Goal: Task Accomplishment & Management: Complete application form

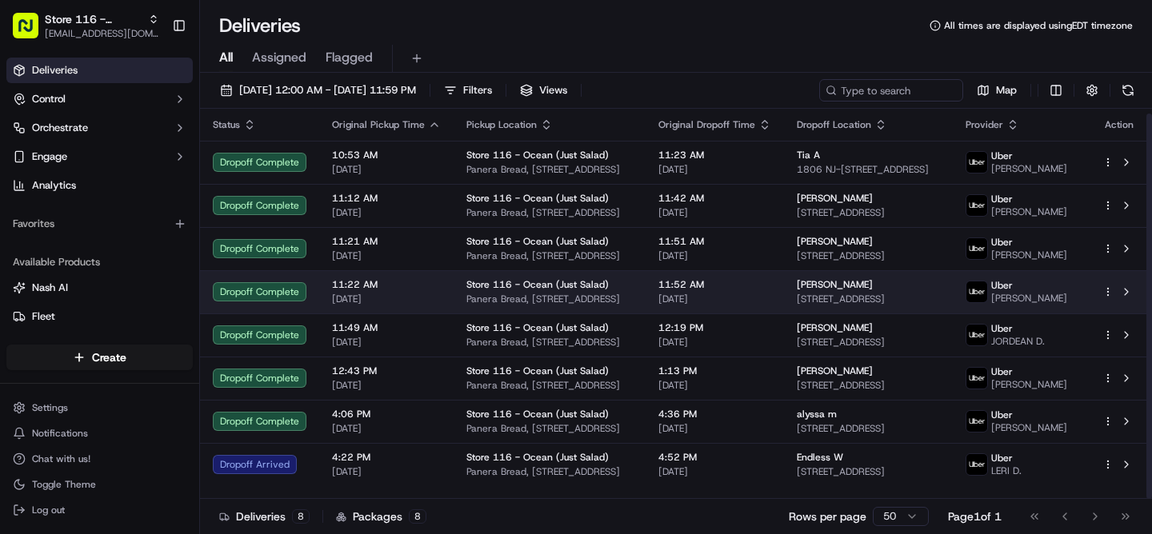
scroll to position [5, 0]
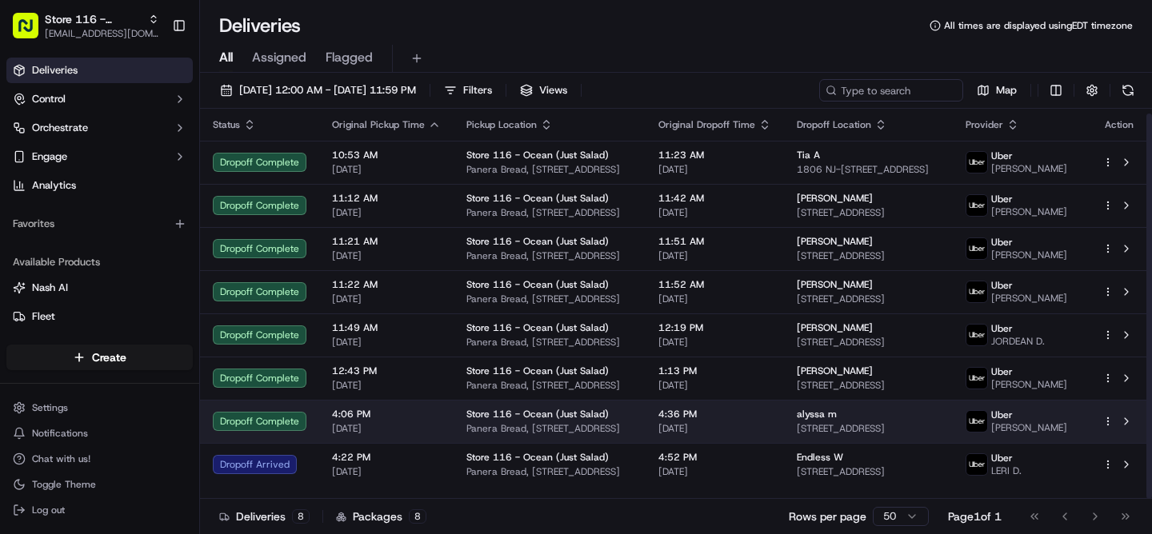
click at [765, 435] on span "[DATE]" at bounding box center [714, 428] width 113 height 13
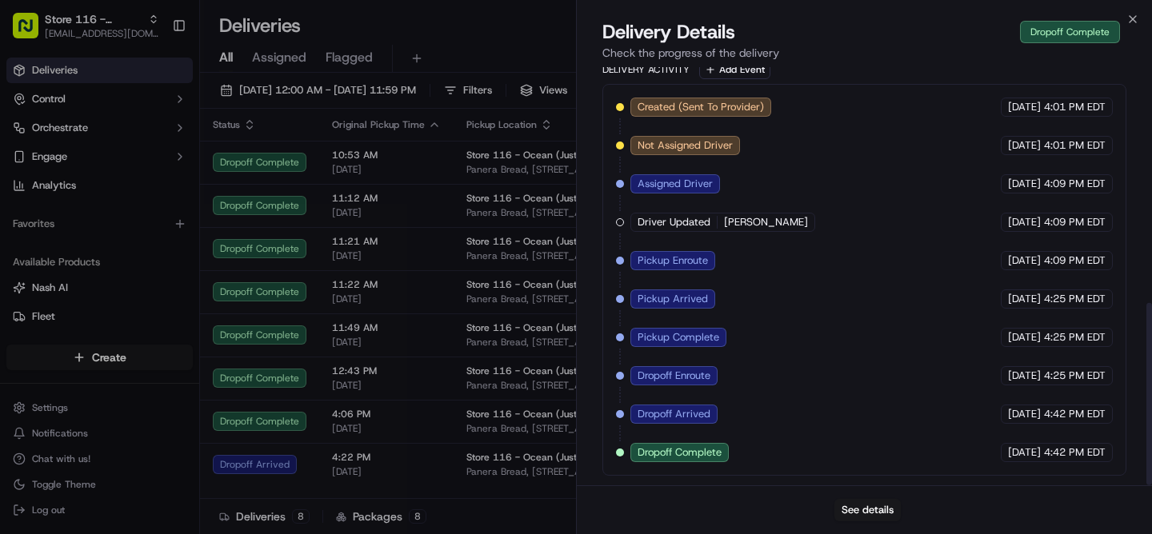
scroll to position [0, 0]
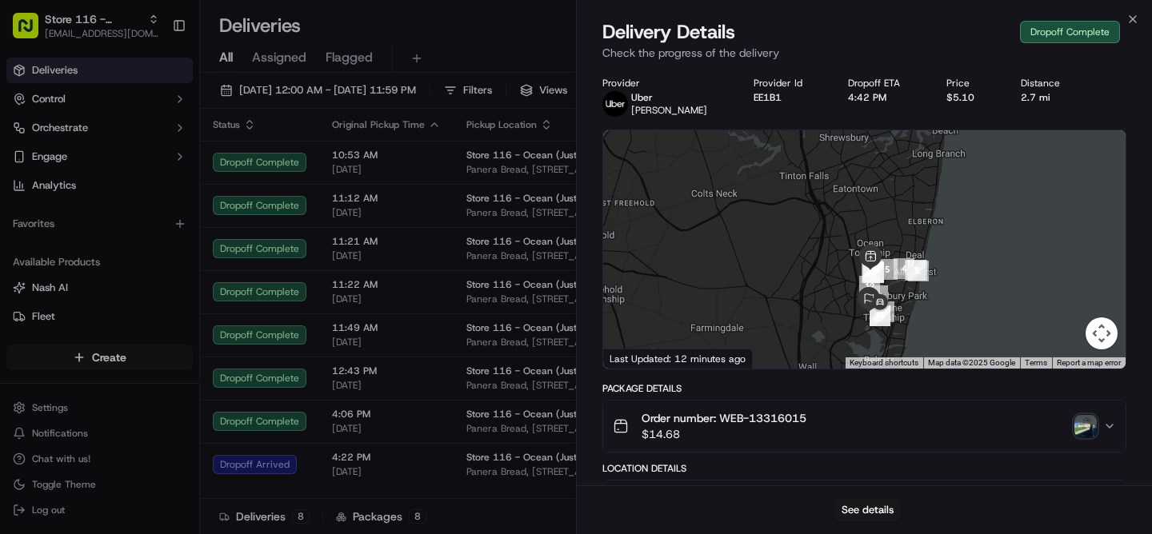
click at [1088, 424] on img "button" at bounding box center [1085, 426] width 22 height 22
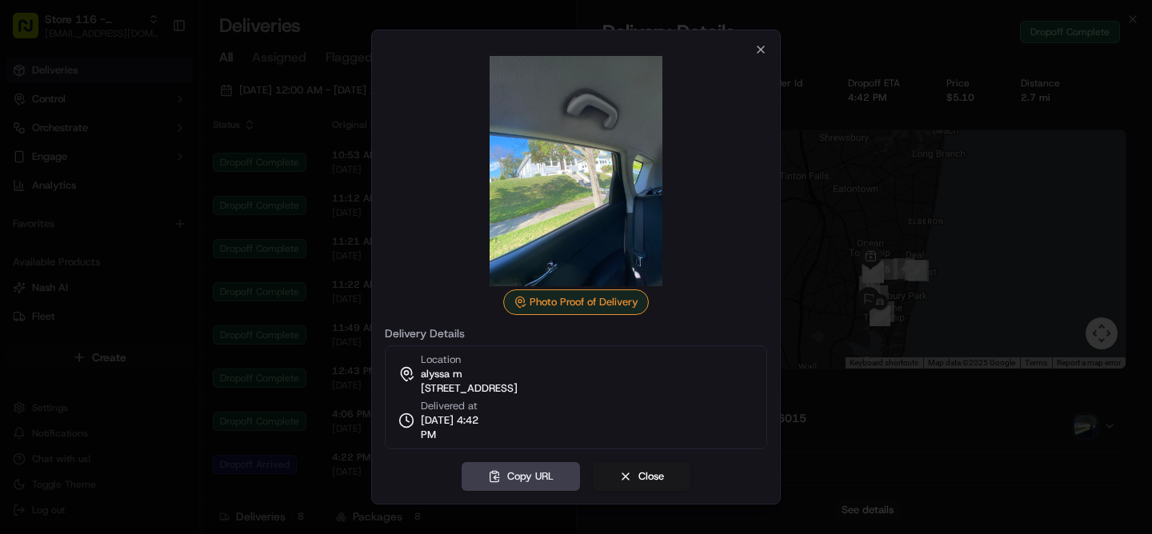
click at [518, 389] on span "[STREET_ADDRESS]" at bounding box center [469, 389] width 97 height 14
copy div "[STREET_ADDRESS]"
click at [766, 59] on div at bounding box center [576, 171] width 382 height 230
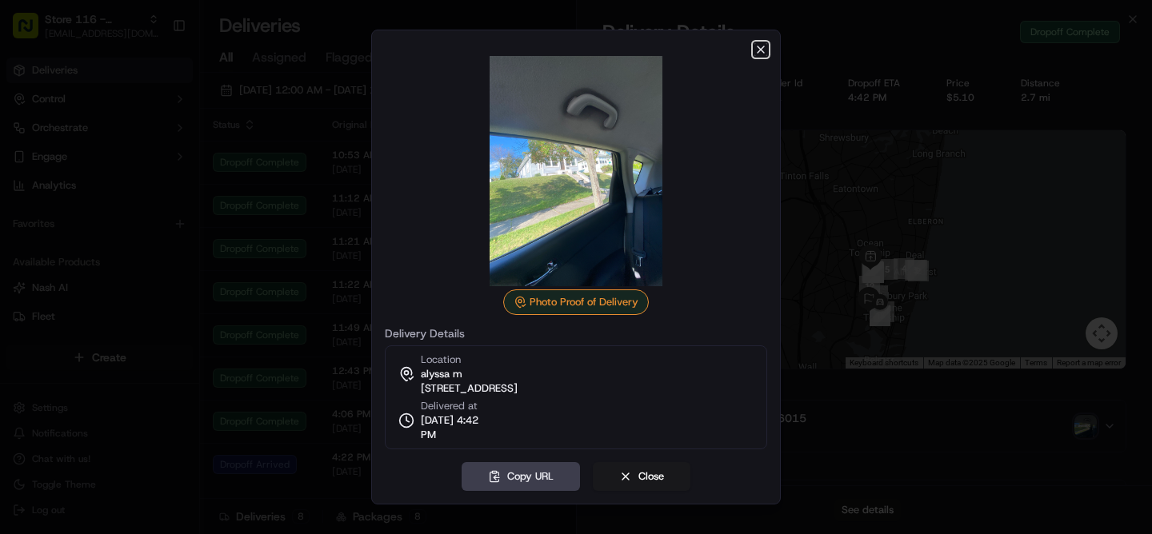
click at [764, 55] on icon "button" at bounding box center [760, 49] width 13 height 13
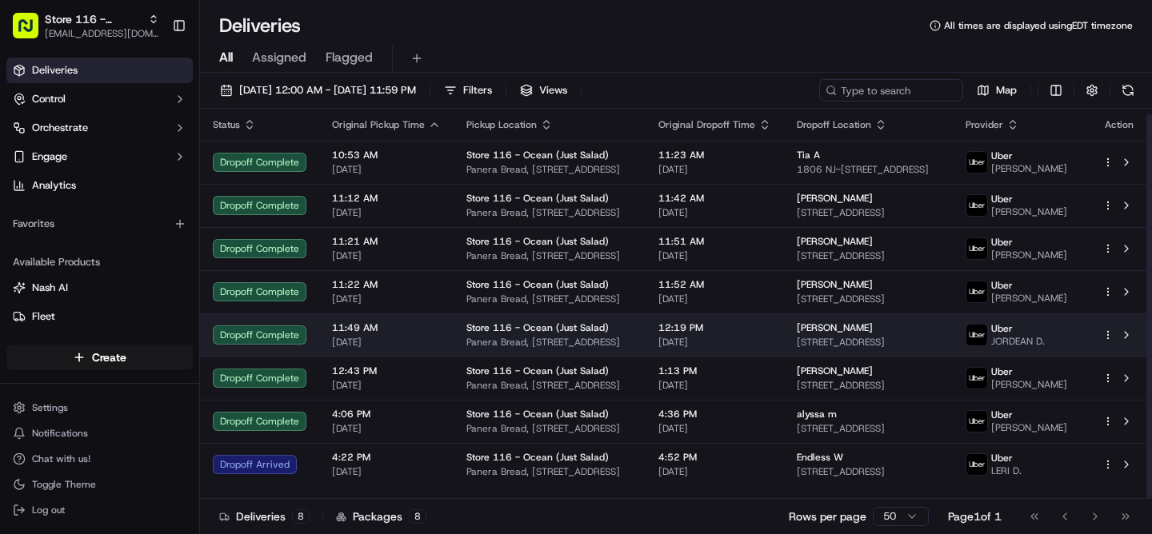
scroll to position [5, 0]
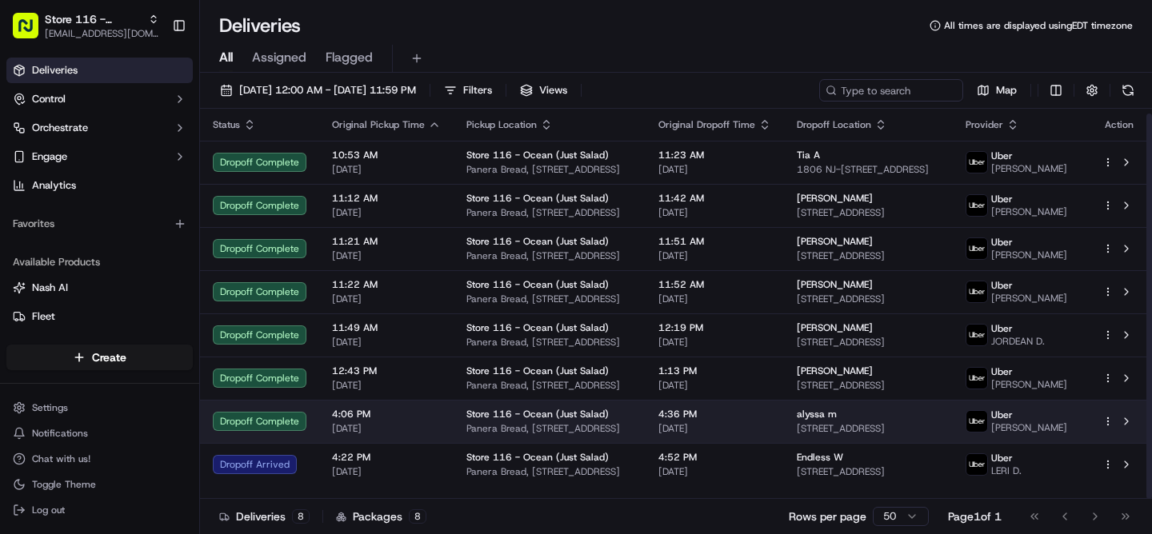
click at [1106, 438] on html "Store 116 - Ocean (Just Salad) [EMAIL_ADDRESS][DOMAIN_NAME] Toggle Sidebar Deli…" at bounding box center [576, 267] width 1152 height 534
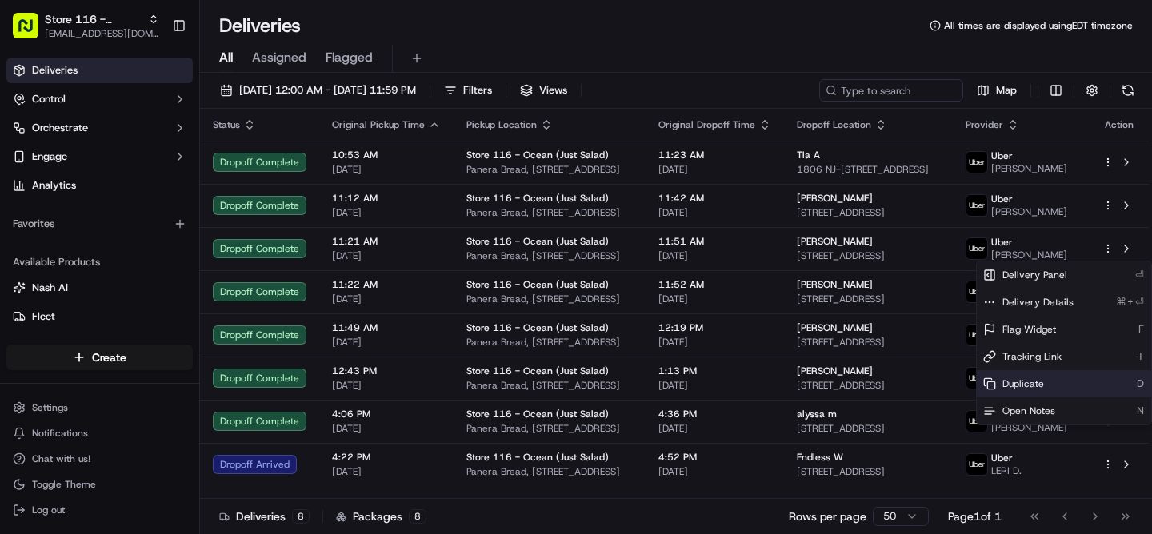
click at [1046, 382] on div "Duplicate D" at bounding box center [1064, 383] width 174 height 27
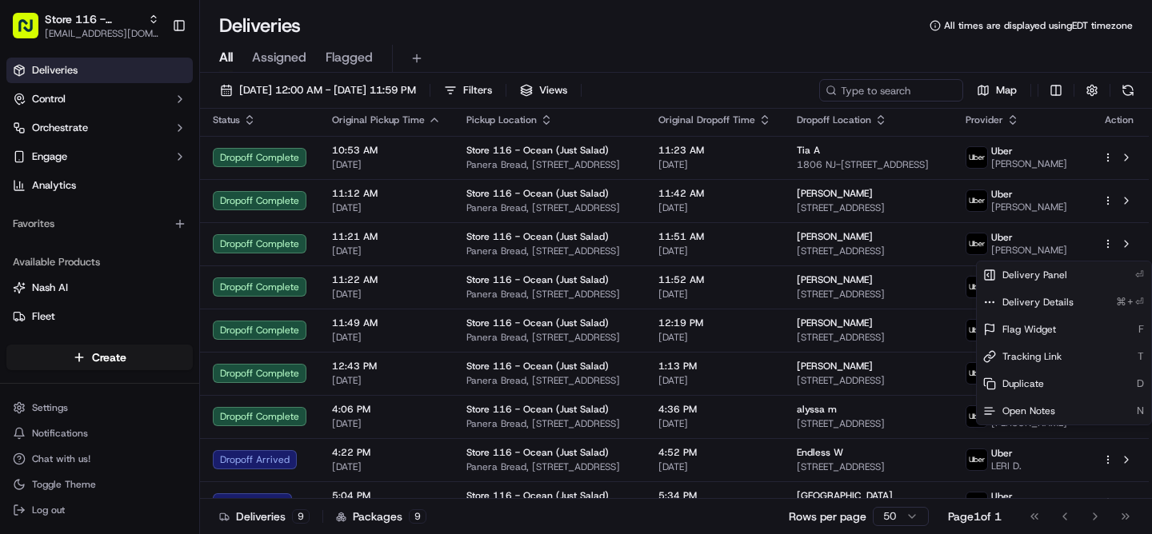
click at [786, 57] on html "Store 116 - Ocean (Just Salad) [EMAIL_ADDRESS][DOMAIN_NAME] Toggle Sidebar Deli…" at bounding box center [576, 267] width 1152 height 534
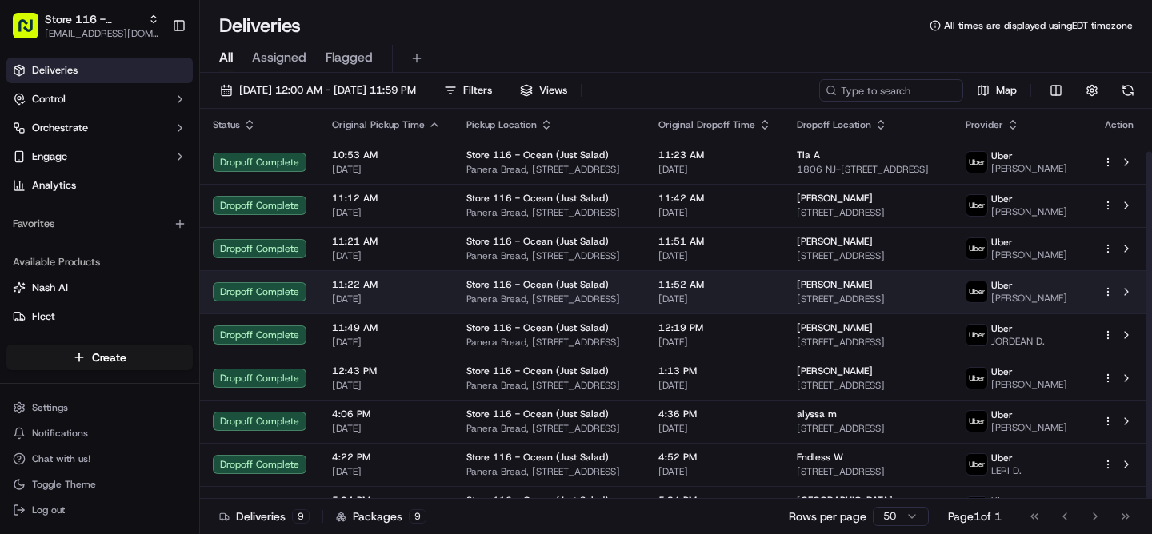
scroll to position [48, 0]
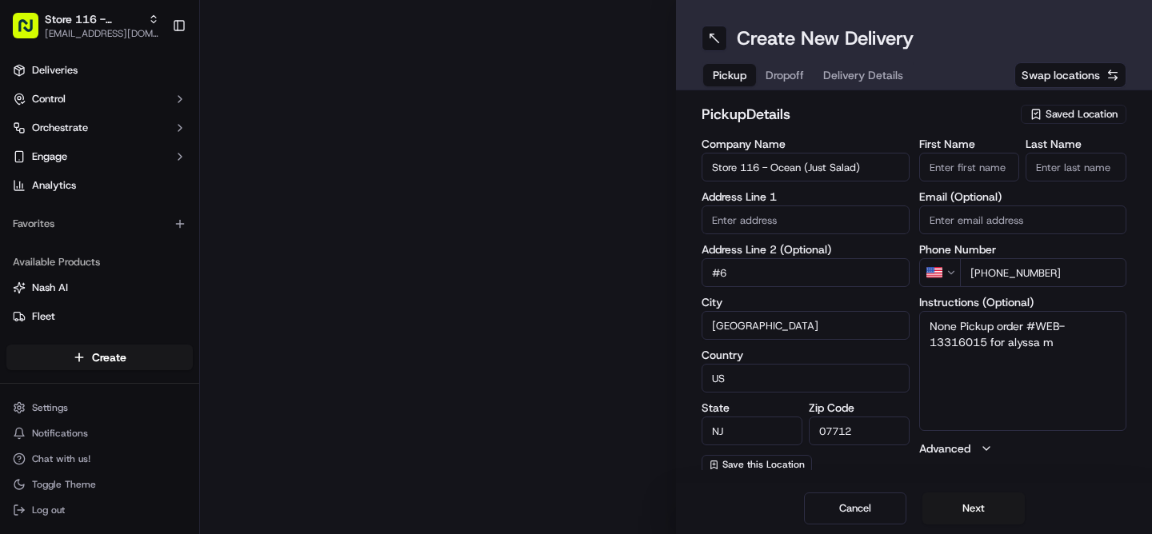
type input "1100 NJ-35"
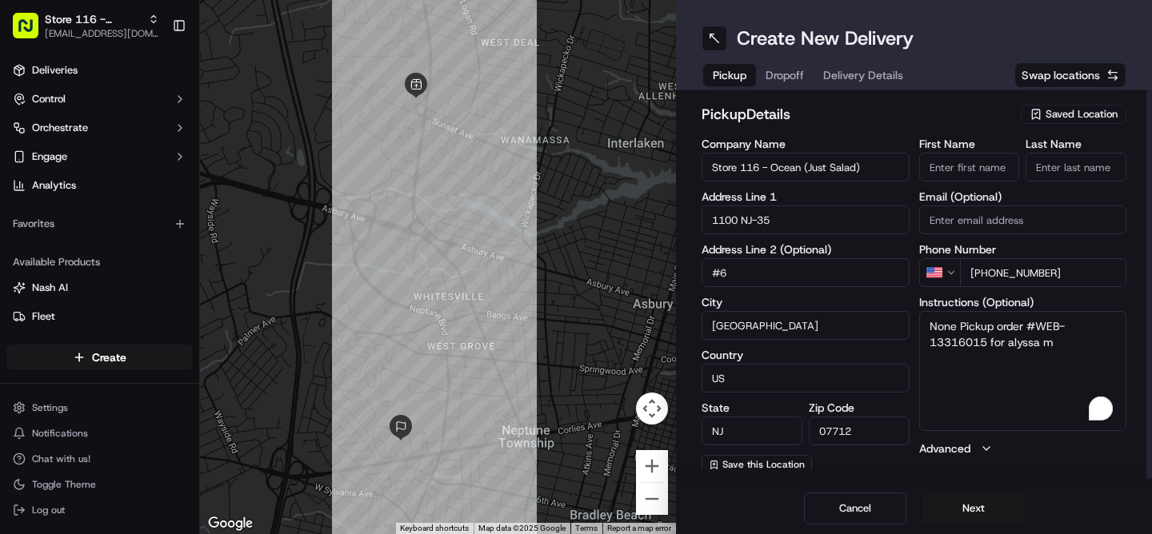
drag, startPoint x: 960, startPoint y: 333, endPoint x: 919, endPoint y: 332, distance: 40.8
click at [919, 332] on textarea "None Pickup order #WEB-13316015 for alyssa m" at bounding box center [1023, 371] width 208 height 120
type textarea "Pickup order #WEB-13316015 for alyssa m"
click at [977, 506] on button "Next" at bounding box center [973, 509] width 102 height 32
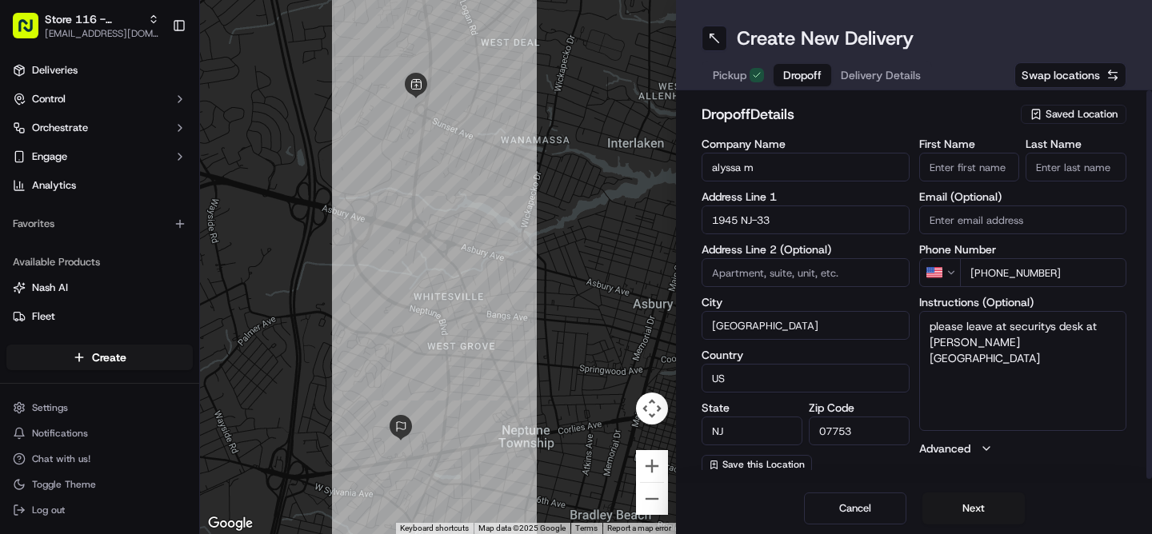
click at [967, 171] on input "First Name" at bounding box center [969, 167] width 101 height 29
type input "Alyssa"
click at [1065, 171] on input "Last Name" at bounding box center [1075, 167] width 101 height 29
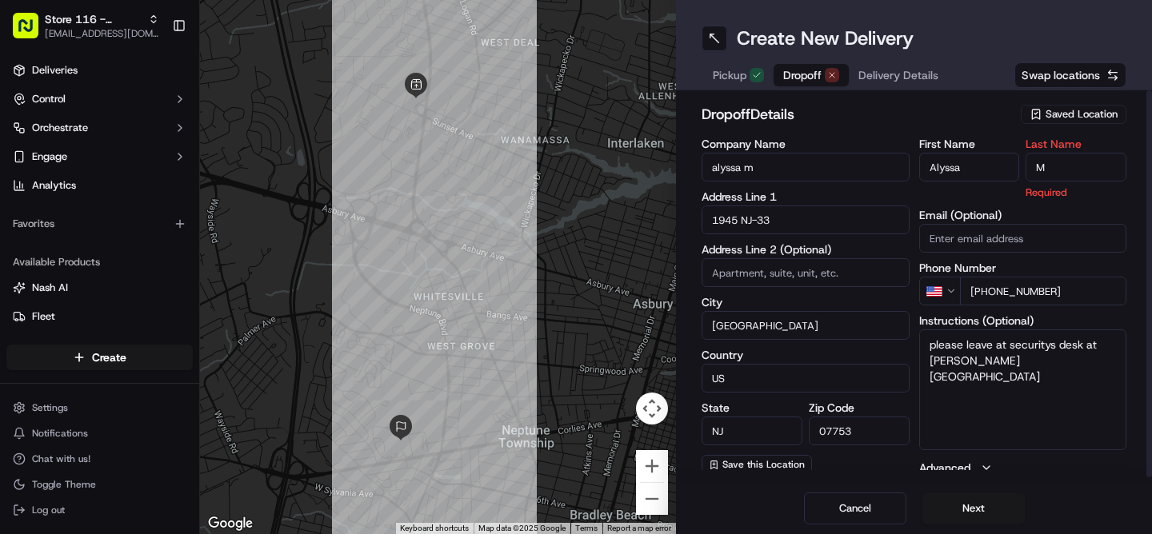
type input "M"
click at [984, 380] on textarea "please leave at securitys desk at [PERSON_NAME][GEOGRAPHIC_DATA]" at bounding box center [1023, 390] width 208 height 120
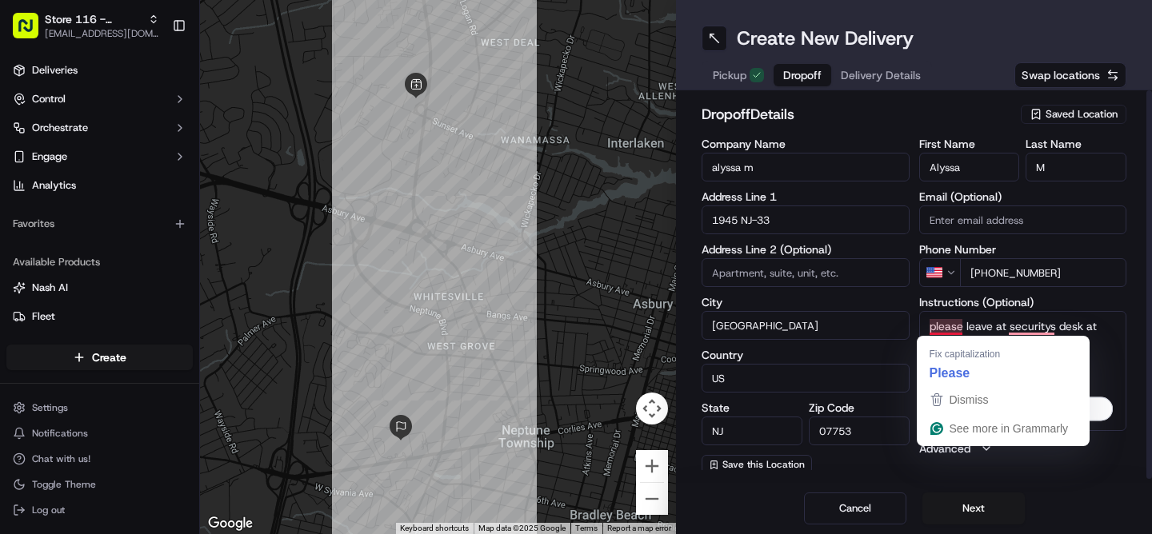
click at [926, 330] on textarea "please leave at securitys desk at [PERSON_NAME][GEOGRAPHIC_DATA]" at bounding box center [1023, 371] width 208 height 120
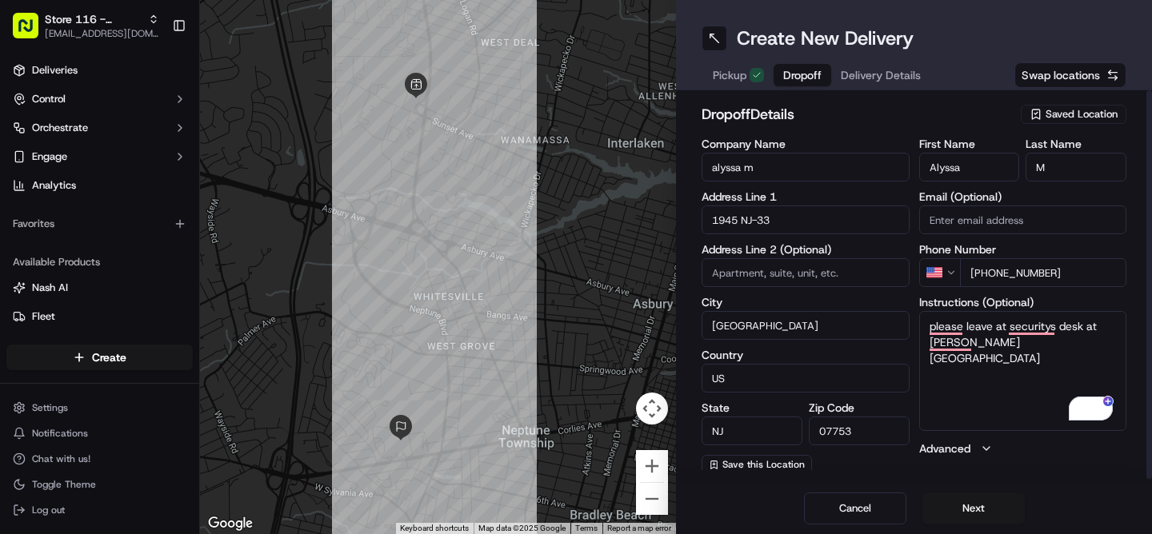
click at [1035, 346] on textarea "please leave at securitys desk at [PERSON_NAME][GEOGRAPHIC_DATA]" at bounding box center [1023, 371] width 208 height 120
click at [925, 330] on textarea "please leave at securitys desk at brennan entrance ***" at bounding box center [1023, 371] width 208 height 120
click at [1055, 354] on textarea "*** please leave at securitys desk at brennan entrance ***" at bounding box center [1023, 371] width 208 height 120
drag, startPoint x: 1072, startPoint y: 272, endPoint x: 986, endPoint y: 273, distance: 85.6
click at [986, 273] on input "[PHONE_NUMBER]" at bounding box center [1043, 272] width 167 height 29
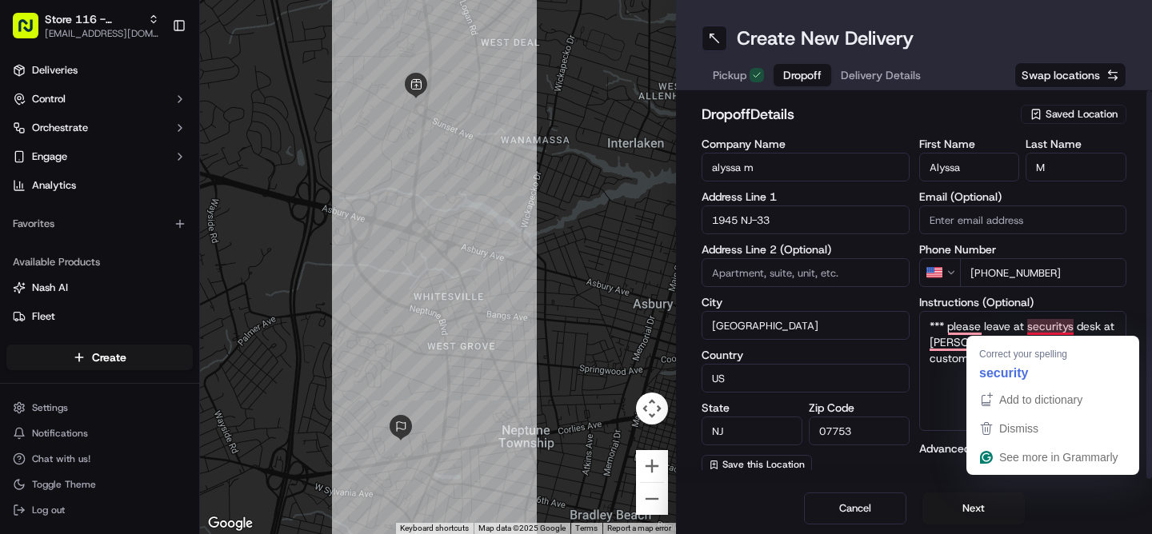
click at [950, 368] on textarea "*** please leave at securitys desk at brennan entrance *** call customer upon a…" at bounding box center [1023, 371] width 208 height 120
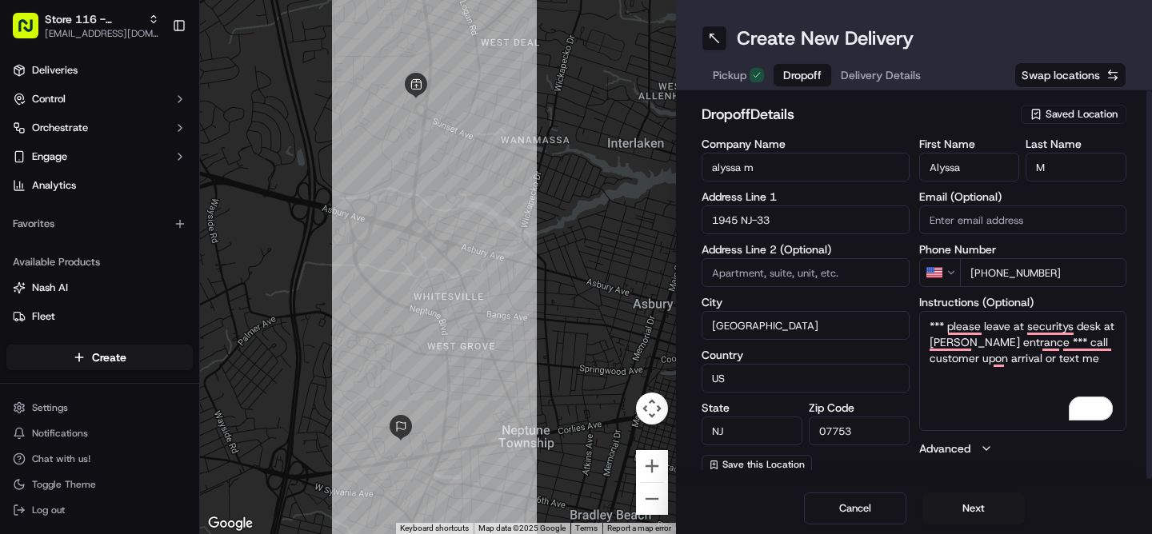
paste textarea "732 908 0370"
click at [1002, 396] on textarea "*** please leave at securitys desk at [PERSON_NAME] entrance *** call customer …" at bounding box center [1023, 371] width 208 height 120
type textarea "*** please leave at securitys desk at [PERSON_NAME] entrance *** call customer …"
click at [1060, 168] on input "M" at bounding box center [1075, 167] width 101 height 29
paste input "mcginley"
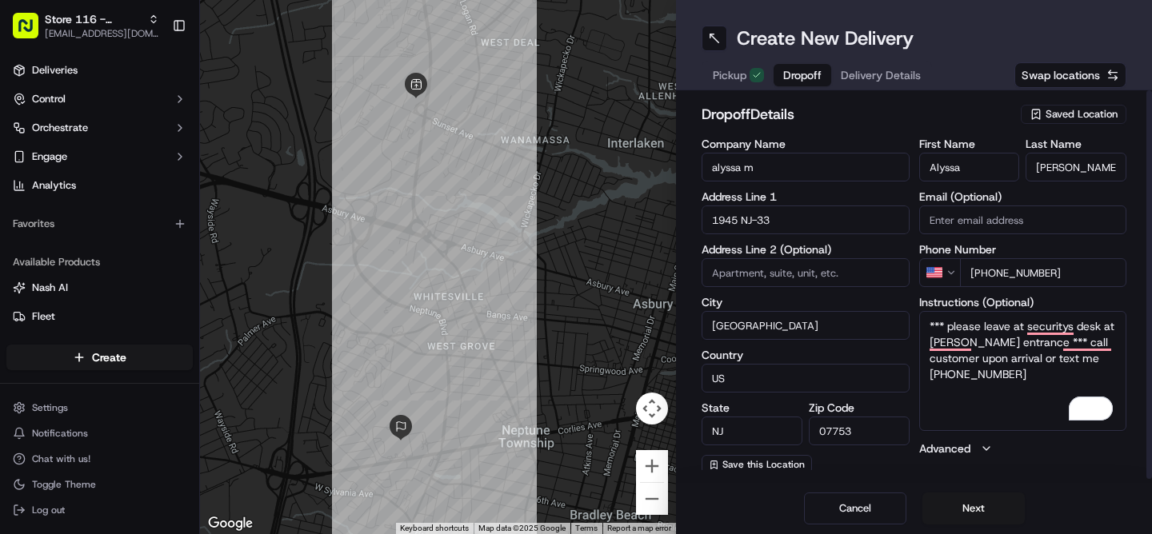
click at [1038, 177] on input "mcginley" at bounding box center [1075, 167] width 101 height 29
type input "Mcginley"
click at [929, 326] on textarea "*** please leave at securitys desk at [PERSON_NAME] entrance *** call customer …" at bounding box center [1023, 371] width 208 height 120
click at [773, 173] on input "alyssa m" at bounding box center [806, 167] width 208 height 29
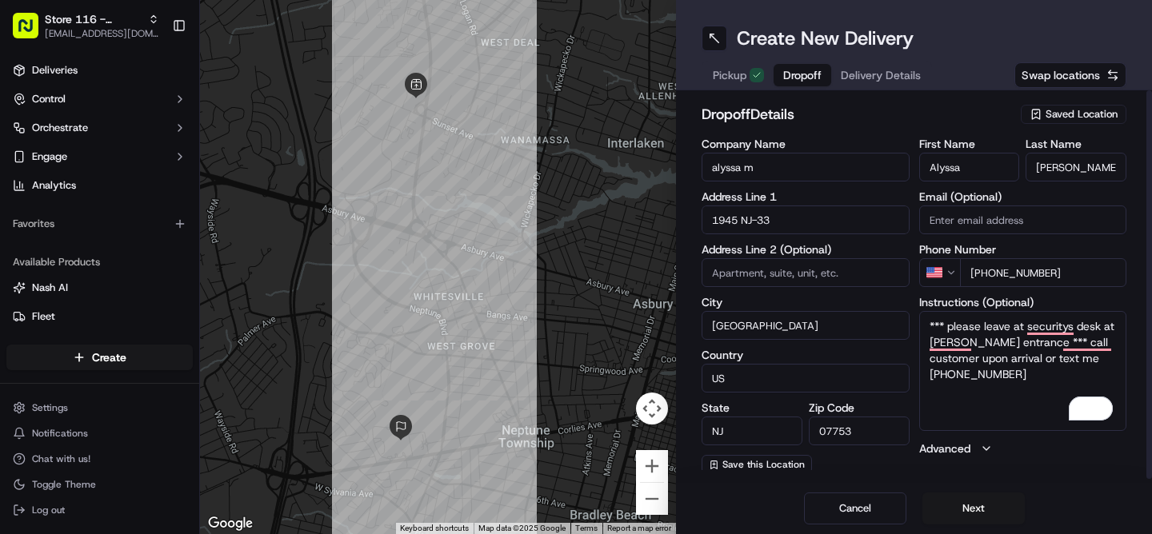
click at [773, 173] on input "alyssa m" at bounding box center [806, 167] width 208 height 29
paste input "Jersey shore university medical center"
click at [750, 171] on input "Jersey shore university medical center" at bounding box center [806, 167] width 208 height 29
click at [834, 172] on input "Jersey Shore University medical center" at bounding box center [806, 167] width 208 height 29
click at [871, 174] on input "Jersey Shore University Medical center" at bounding box center [806, 167] width 208 height 29
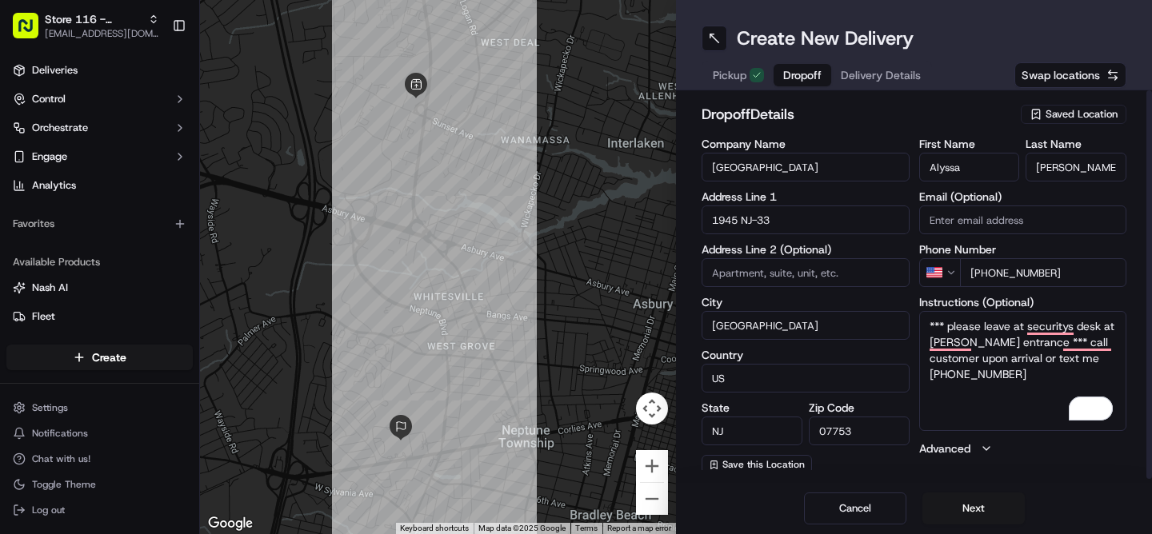
click at [871, 170] on input "Jersey Shore University Medical center" at bounding box center [806, 167] width 208 height 29
type input "[GEOGRAPHIC_DATA]"
click at [971, 506] on button "Next" at bounding box center [973, 509] width 102 height 32
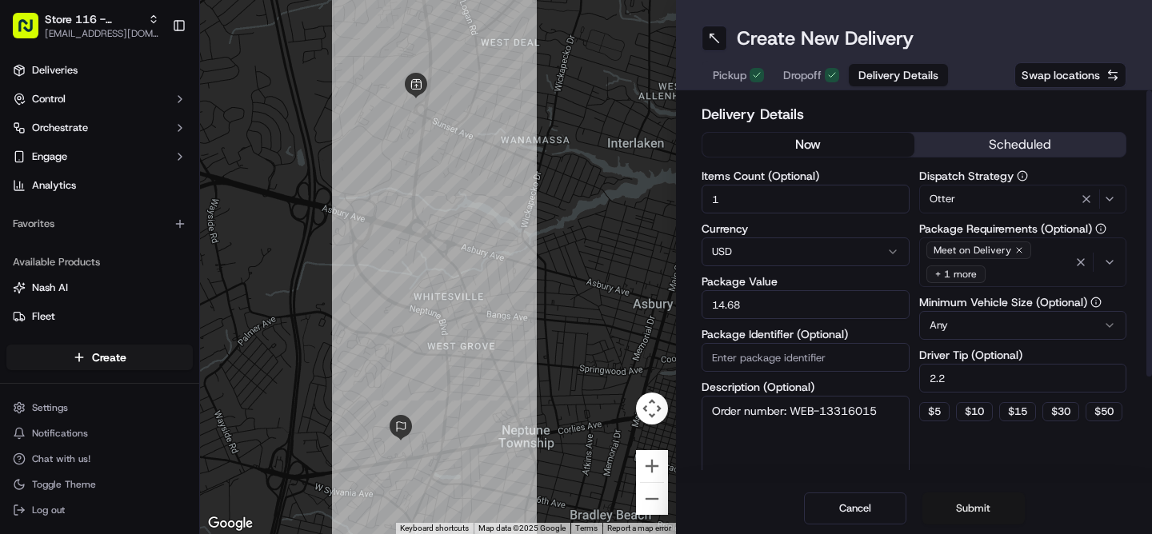
click at [981, 513] on button "Submit" at bounding box center [973, 509] width 102 height 32
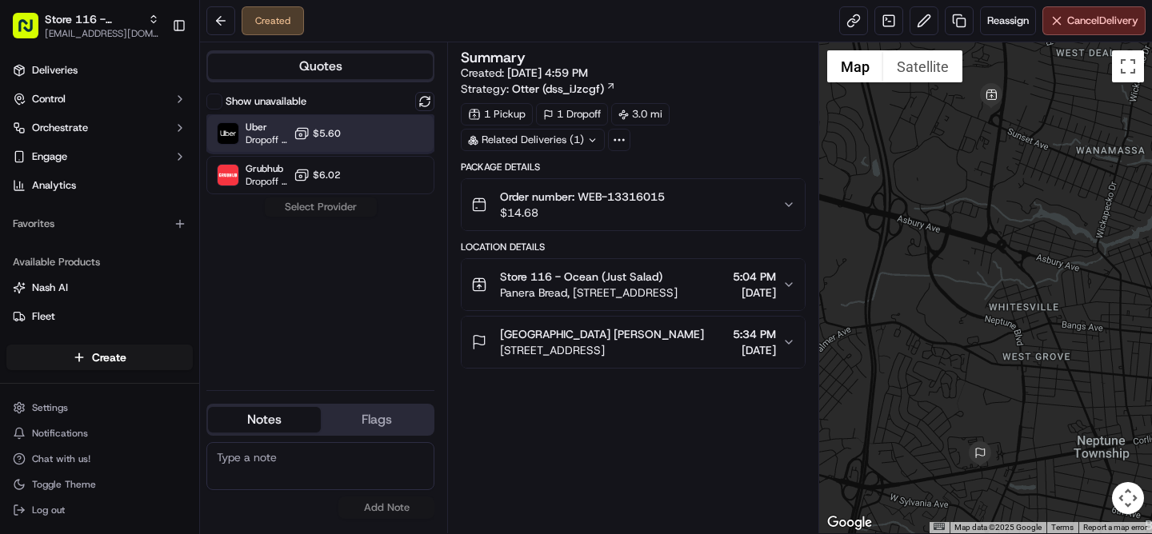
click at [250, 136] on span "Dropoff ETA 33 minutes" at bounding box center [267, 140] width 42 height 13
click at [337, 214] on button "Assign Provider" at bounding box center [321, 207] width 114 height 19
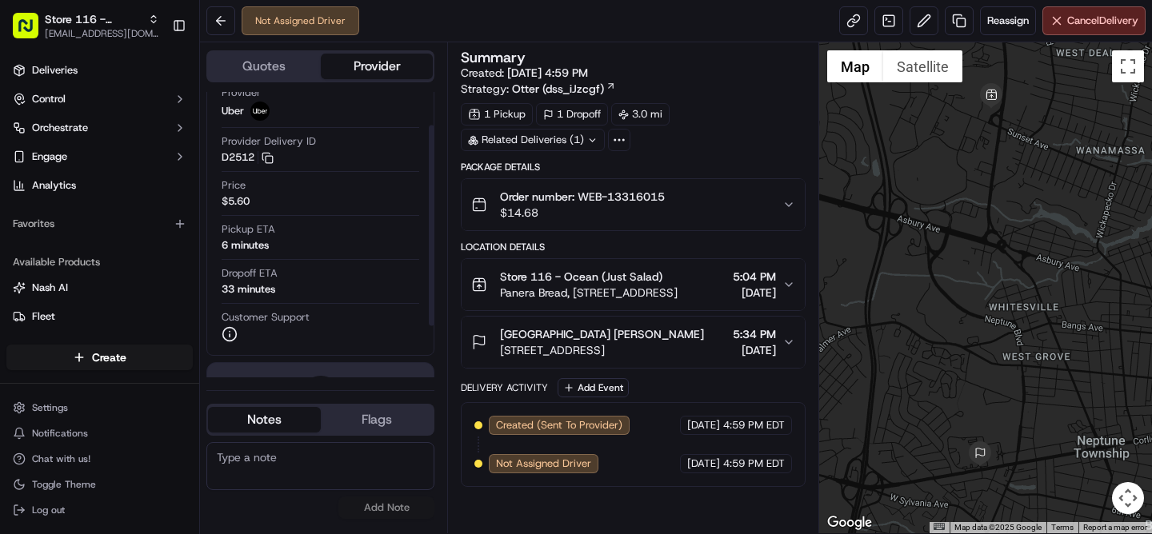
scroll to position [25, 0]
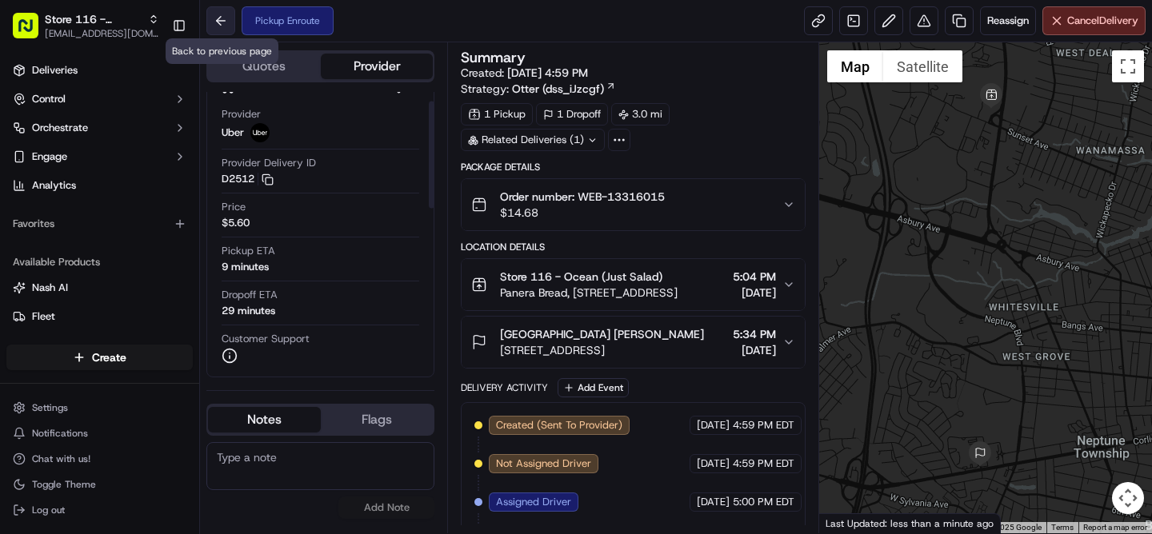
click at [226, 30] on button at bounding box center [220, 20] width 29 height 29
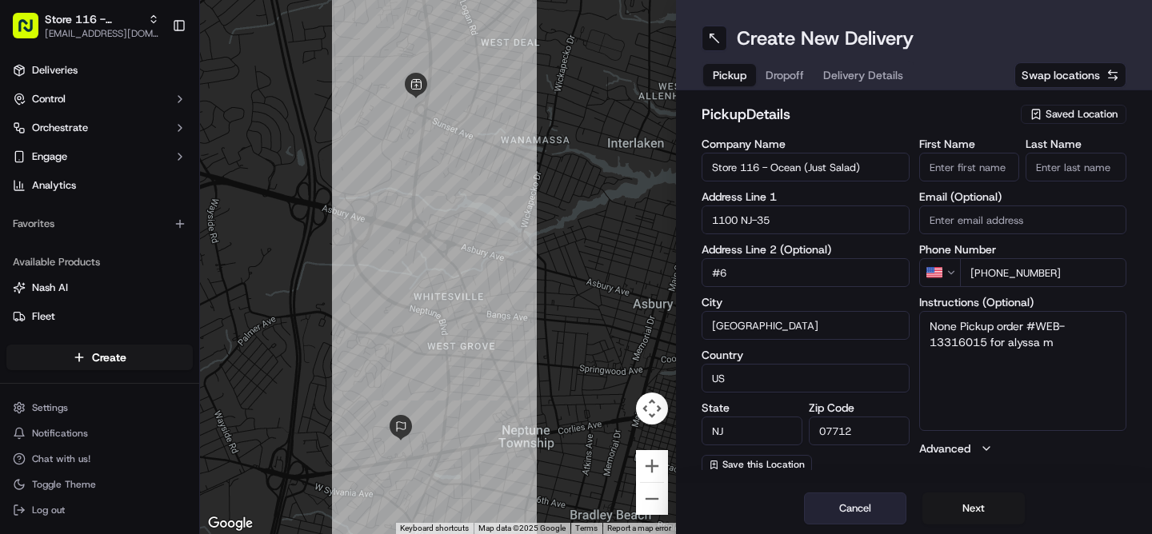
click at [856, 517] on button "Cancel" at bounding box center [855, 509] width 102 height 32
type input "+1"
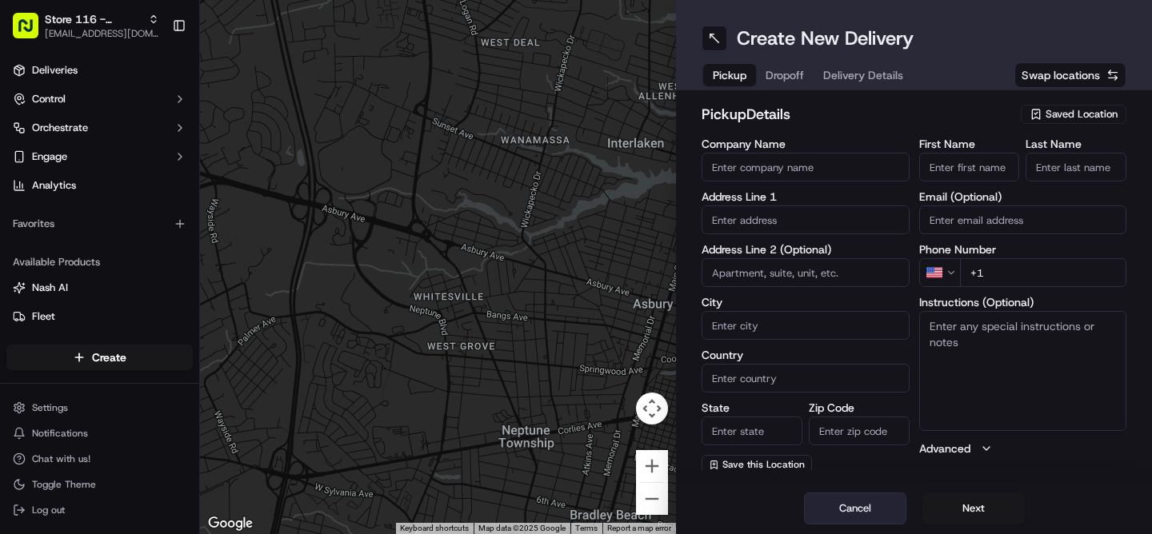
click at [847, 514] on button "Cancel" at bounding box center [855, 509] width 102 height 32
click at [845, 503] on button "Cancel" at bounding box center [855, 509] width 102 height 32
click at [957, 512] on button "Next" at bounding box center [973, 509] width 102 height 32
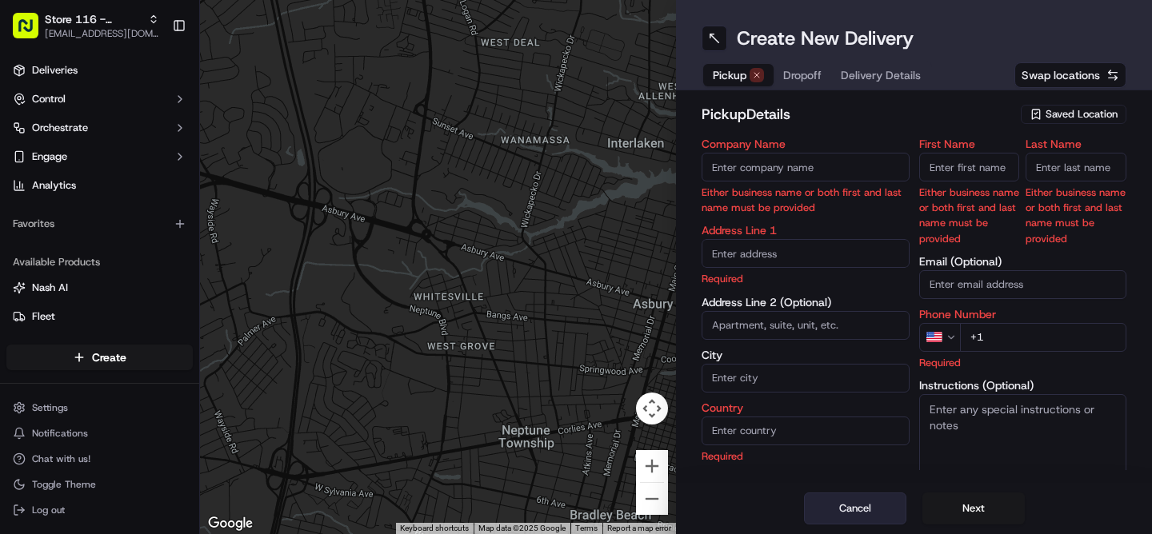
click at [884, 513] on button "Cancel" at bounding box center [855, 509] width 102 height 32
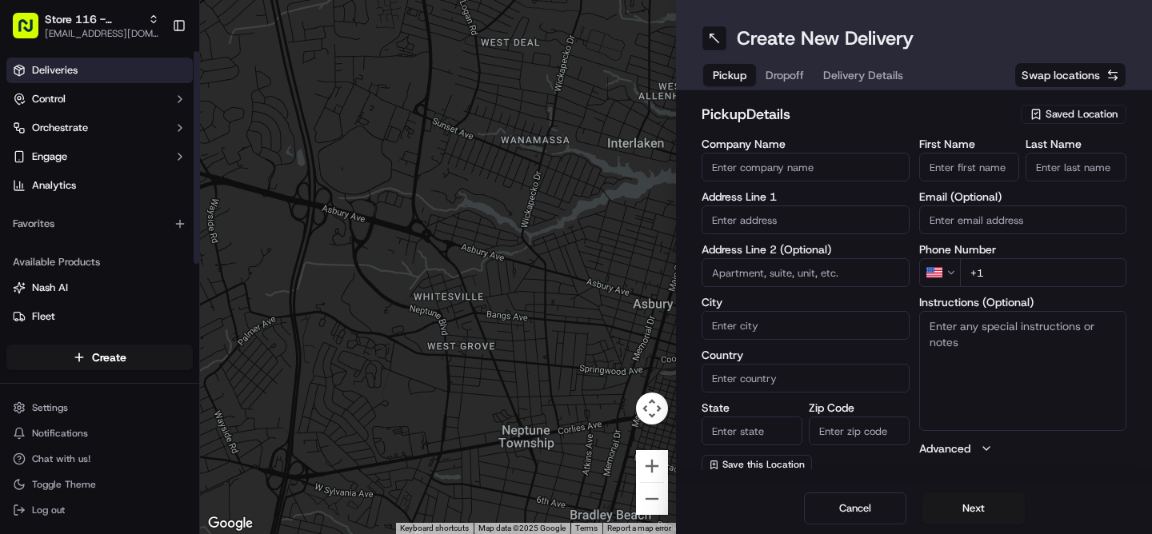
click at [92, 74] on link "Deliveries" at bounding box center [99, 71] width 186 height 26
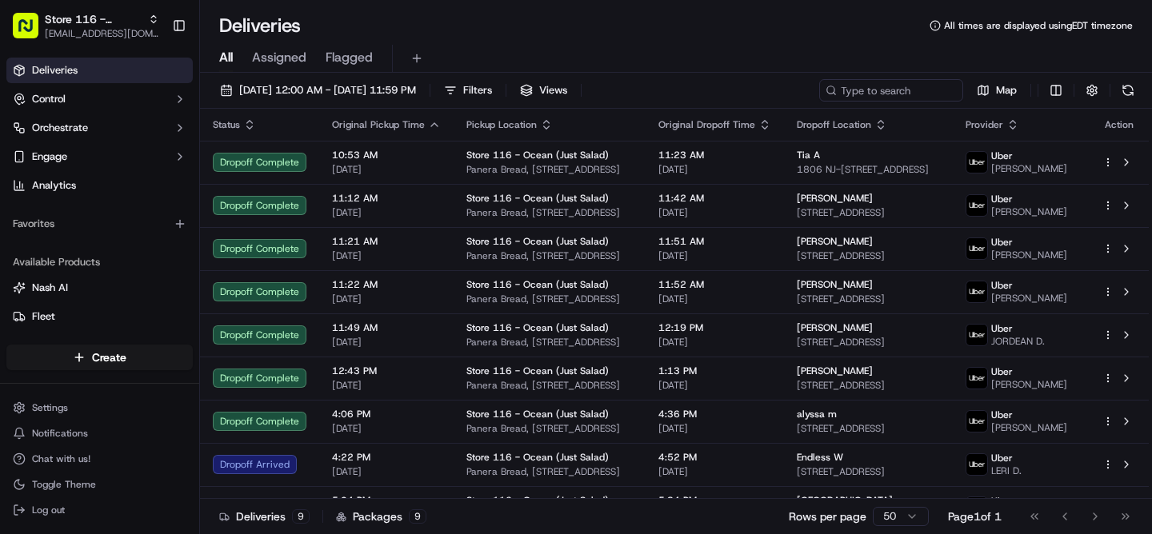
scroll to position [48, 0]
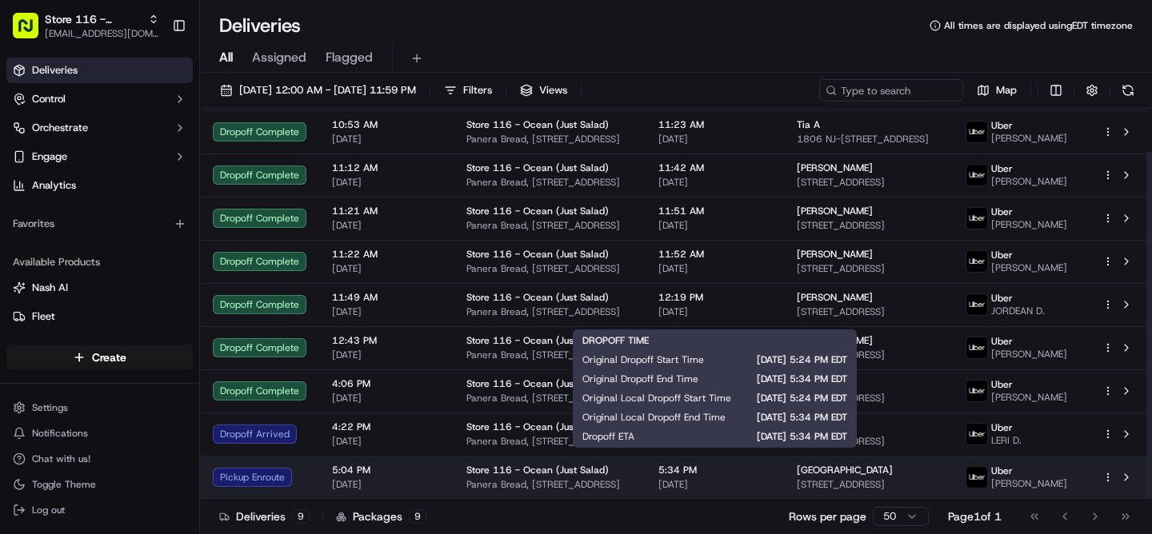
click at [756, 482] on span "[DATE]" at bounding box center [714, 484] width 113 height 13
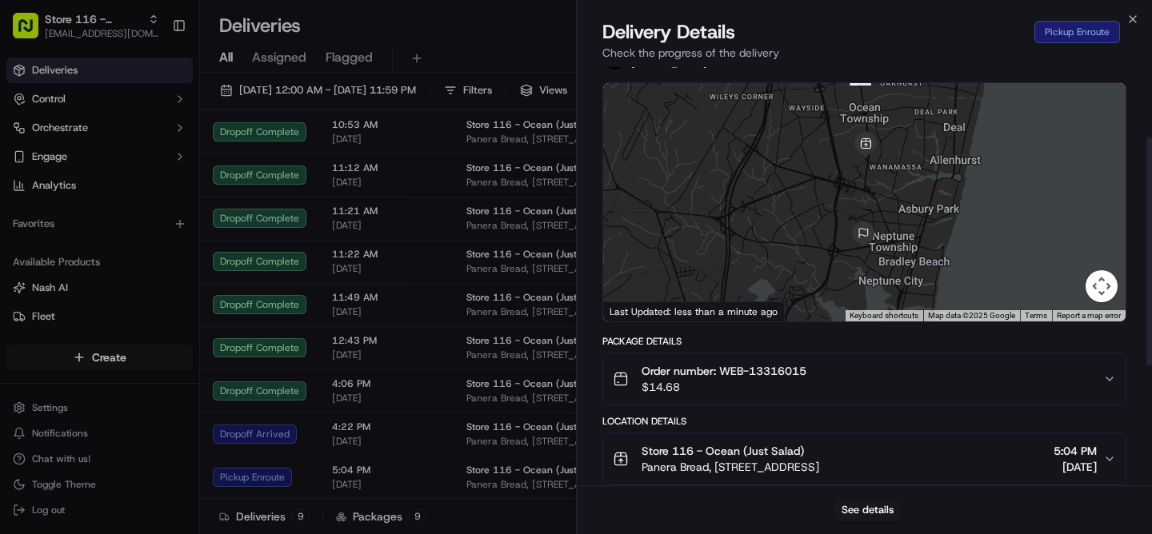
scroll to position [0, 0]
